Goal: Task Accomplishment & Management: Use online tool/utility

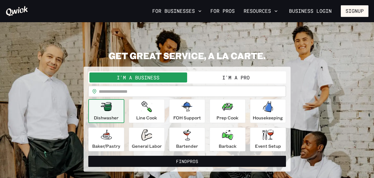
click at [195, 78] on button "I'm a Pro" at bounding box center [236, 77] width 98 height 10
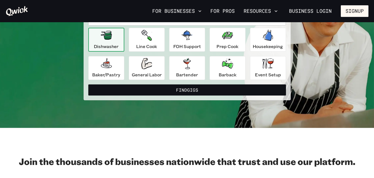
scroll to position [73, 0]
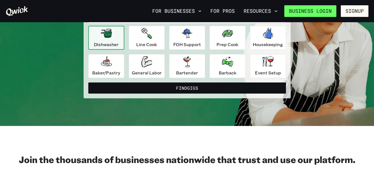
click at [327, 11] on link "Business Login" at bounding box center [311, 11] width 52 height 12
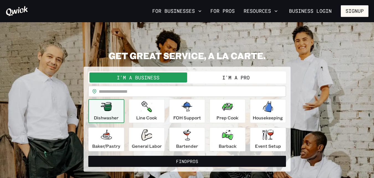
click at [219, 81] on button "I'm a Pro" at bounding box center [236, 77] width 98 height 10
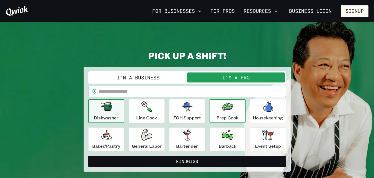
click at [217, 110] on div "Prep Cook" at bounding box center [228, 111] width 22 height 20
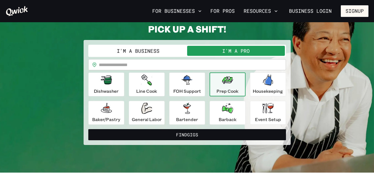
scroll to position [24, 0]
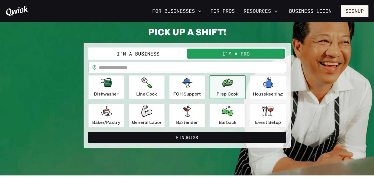
click at [134, 67] on input "text" at bounding box center [192, 67] width 187 height 11
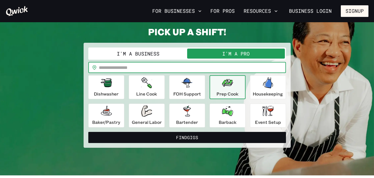
type input "*****"
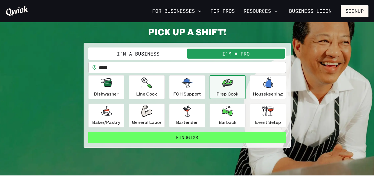
click at [155, 136] on button "Find Gigs" at bounding box center [187, 137] width 198 height 11
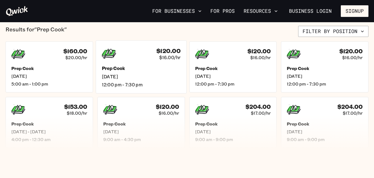
scroll to position [136, 0]
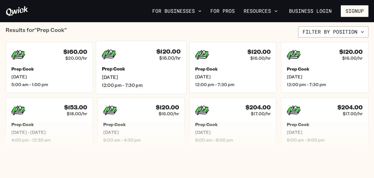
click at [158, 90] on div "$120.00 $16.00/hr Prep Cook Thu, Sep 18 12:00 pm - 7:30 pm" at bounding box center [141, 67] width 91 height 53
